Goal: Task Accomplishment & Management: Manage account settings

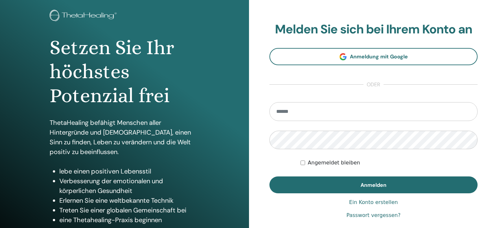
scroll to position [49, 0]
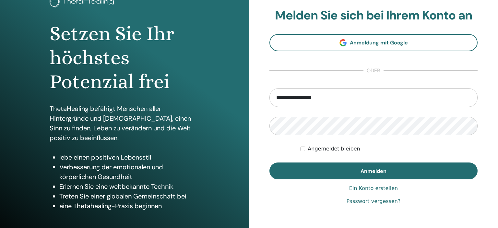
type input "**********"
click at [269, 162] on button "Anmelden" at bounding box center [373, 170] width 208 height 17
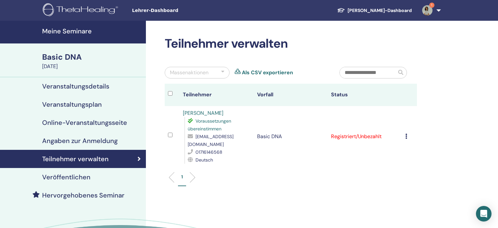
click at [424, 10] on img at bounding box center [427, 10] width 10 height 10
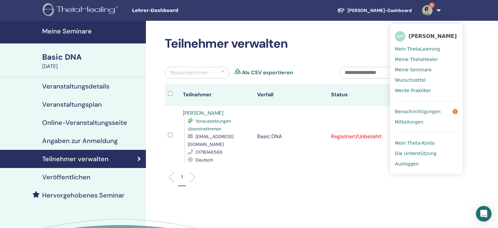
click at [420, 111] on span "Benachrichtigungen" at bounding box center [418, 112] width 46 height 6
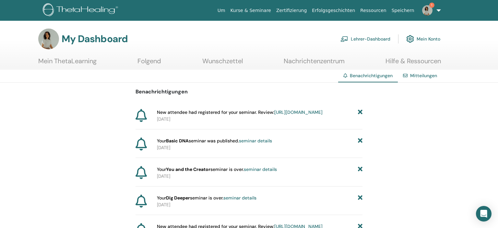
click at [426, 12] on img at bounding box center [427, 10] width 10 height 10
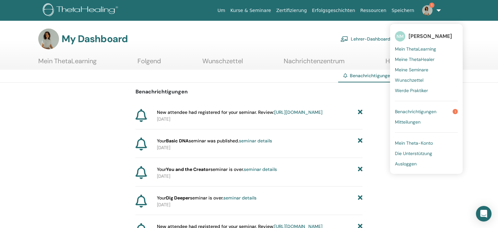
click at [415, 112] on span "Benachrichtigungen" at bounding box center [415, 112] width 41 height 6
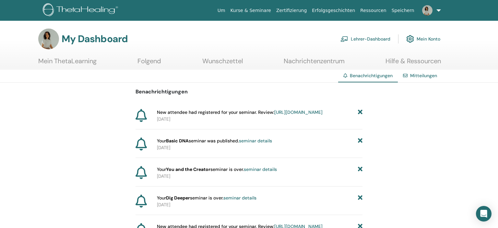
click at [438, 11] on link at bounding box center [430, 10] width 27 height 21
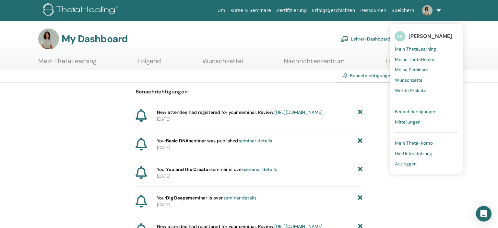
click at [415, 164] on span "Ausloggen" at bounding box center [406, 164] width 22 height 6
